Goal: Transaction & Acquisition: Obtain resource

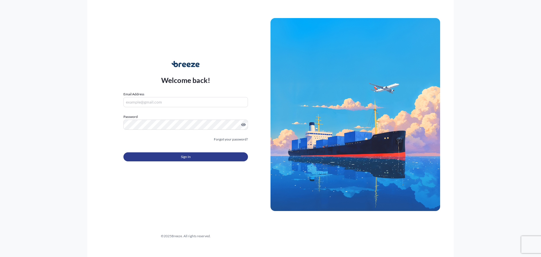
type input "[PERSON_NAME][EMAIL_ADDRESS][PERSON_NAME][DOMAIN_NAME]"
click at [167, 152] on button "Sign In" at bounding box center [185, 156] width 125 height 9
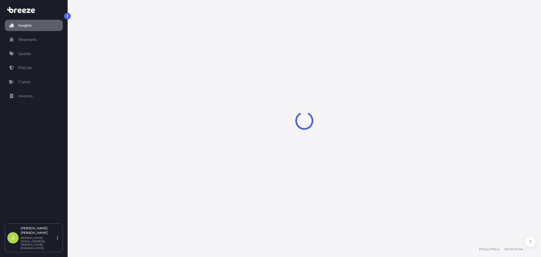
select select "2025"
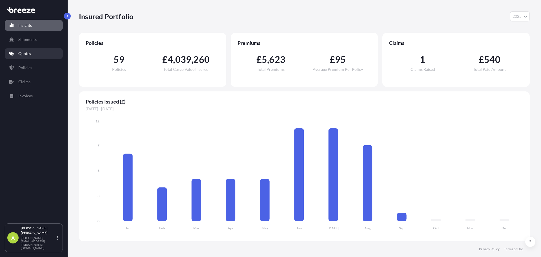
click at [45, 56] on link "Quotes" at bounding box center [34, 53] width 58 height 11
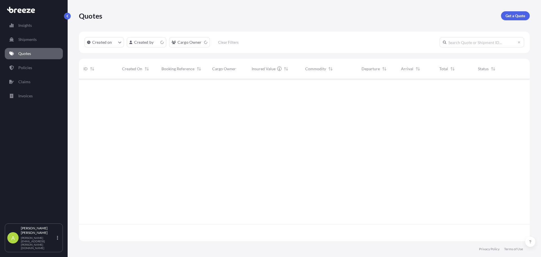
scroll to position [161, 447]
click at [512, 15] on p "Get a Quote" at bounding box center [516, 16] width 20 height 6
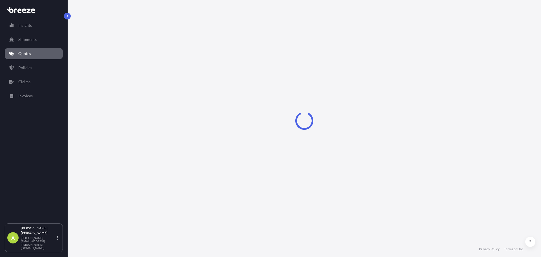
select select "Sea"
select select "1"
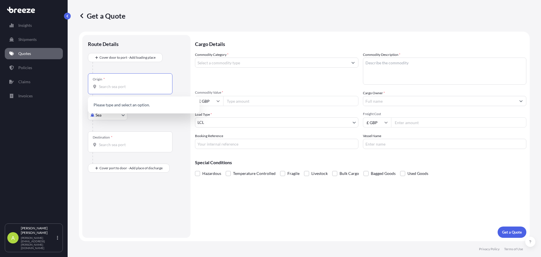
click at [131, 89] on input "Origin *" at bounding box center [132, 87] width 67 height 6
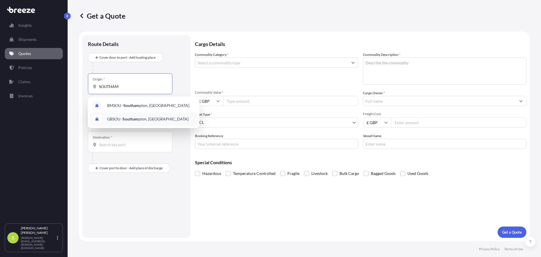
click at [136, 115] on div "GBSOU - Southam pton, [GEOGRAPHIC_DATA]" at bounding box center [143, 119] width 107 height 14
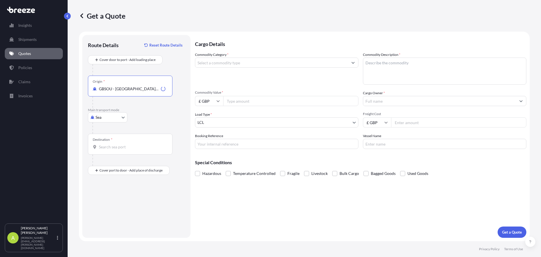
type input "GBSOU - [GEOGRAPHIC_DATA], [GEOGRAPHIC_DATA]"
click at [113, 145] on input "Destination *" at bounding box center [132, 147] width 67 height 6
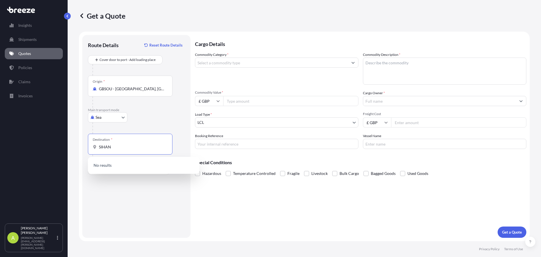
drag, startPoint x: 113, startPoint y: 149, endPoint x: 95, endPoint y: 148, distance: 17.5
click at [95, 148] on div "SIHAN" at bounding box center [130, 147] width 75 height 6
click at [120, 149] on input "SIHAN" at bounding box center [132, 147] width 67 height 6
drag, startPoint x: 118, startPoint y: 149, endPoint x: 101, endPoint y: 146, distance: 16.8
click at [101, 146] on input "SIHAN" at bounding box center [132, 147] width 67 height 6
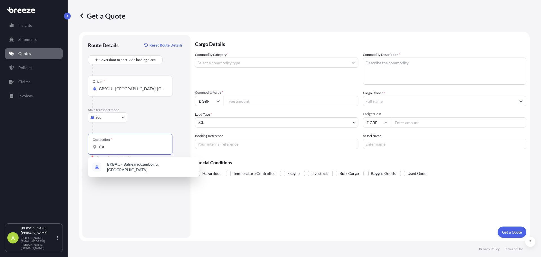
type input "C"
click at [139, 135] on div "Destination *" at bounding box center [130, 144] width 85 height 21
click at [139, 144] on input "Destination * Please select a destination" at bounding box center [132, 147] width 67 height 6
click at [152, 125] on div at bounding box center [138, 127] width 92 height 11
